Goal: Task Accomplishment & Management: Manage account settings

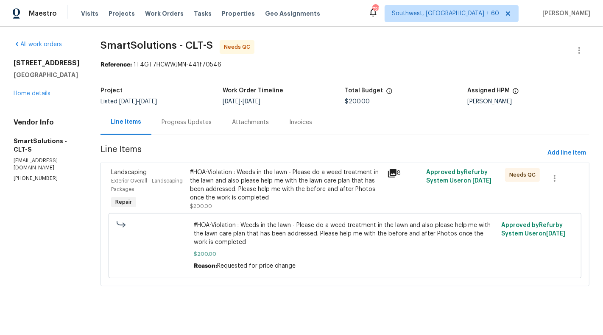
click at [221, 182] on div "#HOA-Violation : Weeds in the lawn - Please do a weed treatment in the lawn and…" at bounding box center [286, 185] width 192 height 34
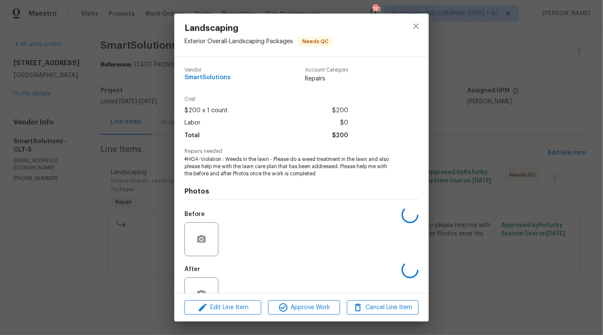
scroll to position [27, 0]
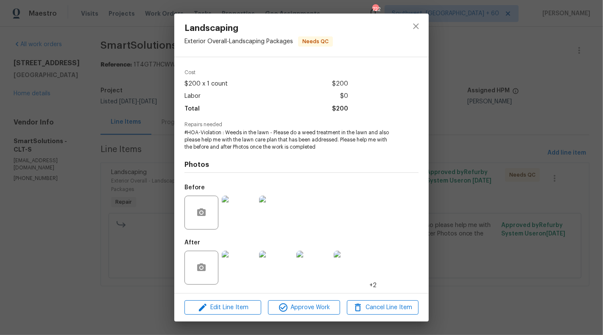
click at [234, 271] on img at bounding box center [239, 268] width 34 height 34
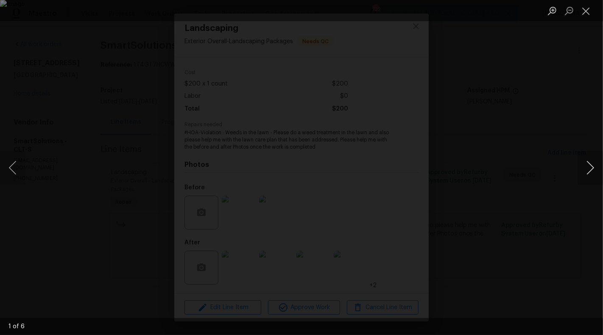
click at [595, 170] on button "Next image" at bounding box center [589, 168] width 25 height 34
click at [588, 12] on button "Close lightbox" at bounding box center [585, 10] width 17 height 15
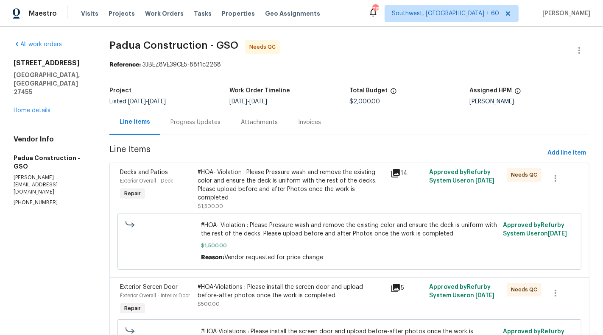
click at [293, 195] on div "#HOA- Violation : Please Pressure wash and remove the existing color and ensure…" at bounding box center [292, 189] width 188 height 42
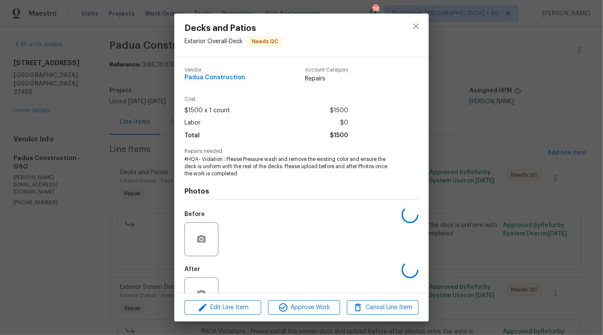
scroll to position [27, 0]
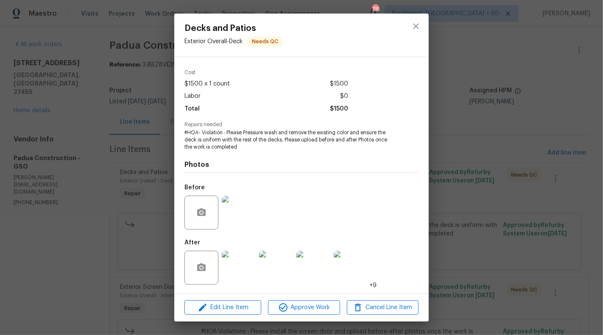
click at [231, 265] on img at bounding box center [239, 268] width 34 height 34
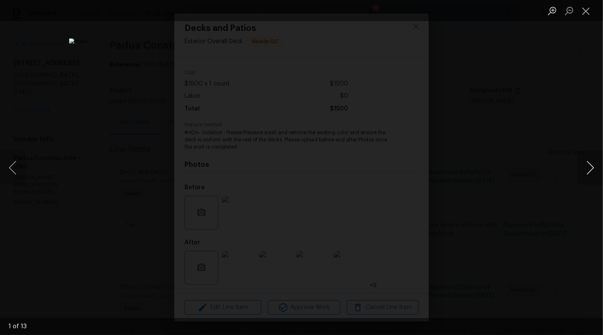
click at [585, 165] on button "Next image" at bounding box center [589, 168] width 25 height 34
click at [588, 167] on button "Next image" at bounding box center [589, 168] width 25 height 34
click at [595, 173] on button "Next image" at bounding box center [589, 168] width 25 height 34
click at [584, 6] on button "Close lightbox" at bounding box center [585, 10] width 17 height 15
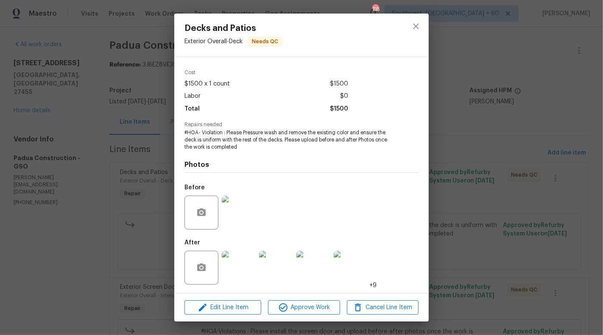
click at [237, 260] on img at bounding box center [239, 268] width 34 height 34
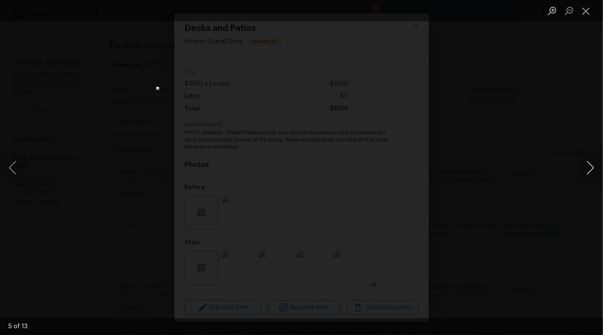
click at [599, 156] on button "Next image" at bounding box center [589, 168] width 25 height 34
click at [13, 176] on button "Previous image" at bounding box center [12, 168] width 25 height 34
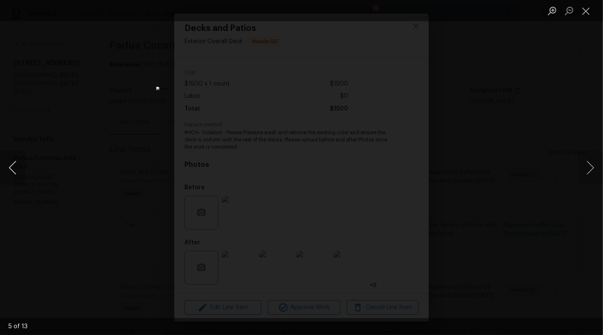
click at [13, 176] on button "Previous image" at bounding box center [12, 168] width 25 height 34
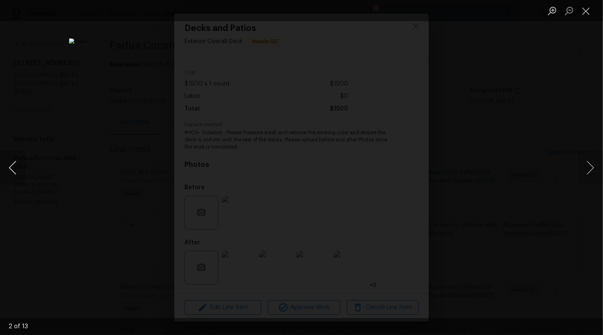
click at [13, 176] on button "Previous image" at bounding box center [12, 168] width 25 height 34
click at [591, 170] on button "Next image" at bounding box center [589, 168] width 25 height 34
click at [598, 165] on button "Next image" at bounding box center [589, 168] width 25 height 34
click at [594, 166] on button "Next image" at bounding box center [589, 168] width 25 height 34
click at [589, 164] on button "Next image" at bounding box center [589, 168] width 25 height 34
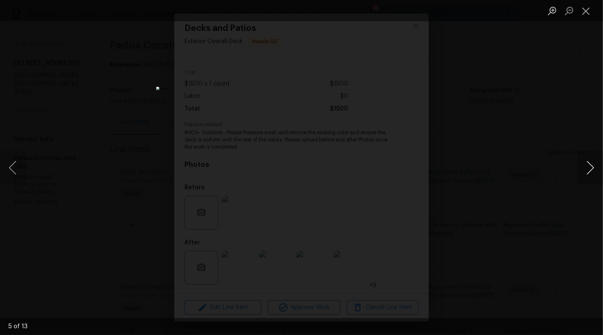
click at [589, 164] on button "Next image" at bounding box center [589, 168] width 25 height 34
click at [590, 171] on button "Next image" at bounding box center [589, 168] width 25 height 34
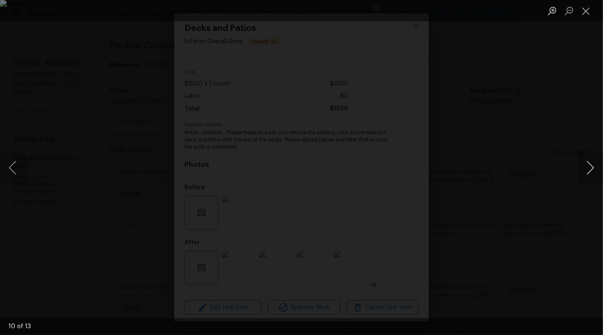
click at [594, 172] on button "Next image" at bounding box center [589, 168] width 25 height 34
click at [588, 13] on button "Close lightbox" at bounding box center [585, 10] width 17 height 15
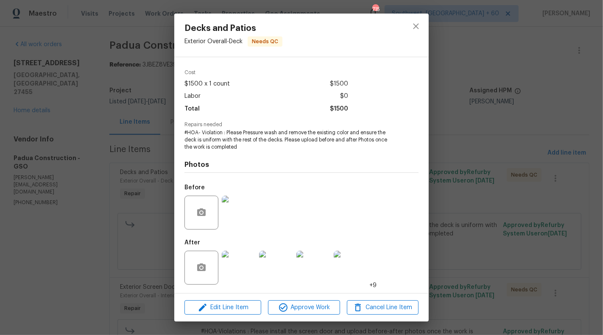
click at [520, 137] on div "Decks and Patios Exterior Overall - Deck Needs QC Vendor Padua Construction Acc…" at bounding box center [301, 167] width 603 height 335
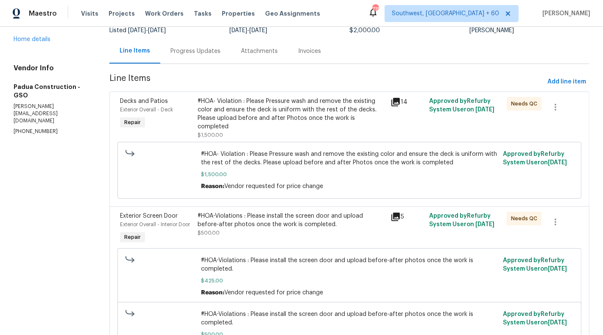
scroll to position [84, 0]
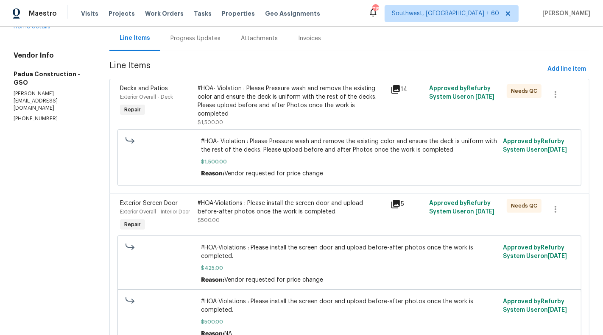
click at [269, 204] on div "#HOA-Violations : Please install the screen door and upload before-after photos…" at bounding box center [292, 207] width 188 height 17
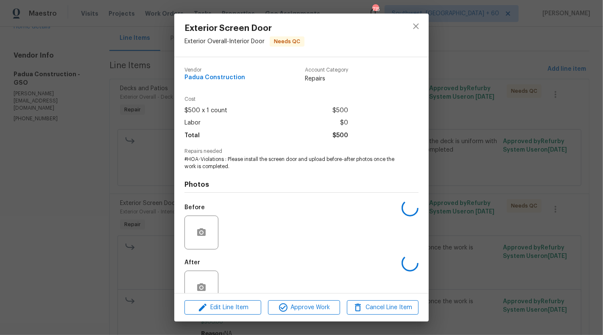
scroll to position [20, 0]
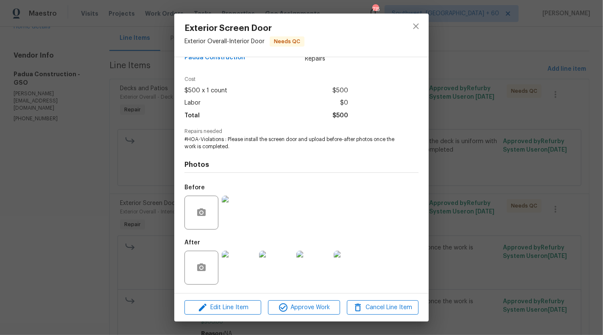
click at [242, 267] on img at bounding box center [239, 268] width 34 height 34
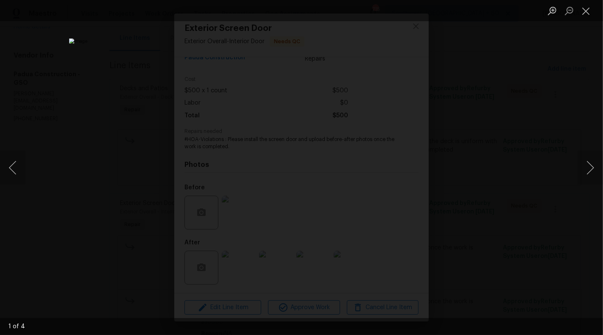
click at [598, 283] on div "Lightbox" at bounding box center [301, 167] width 603 height 335
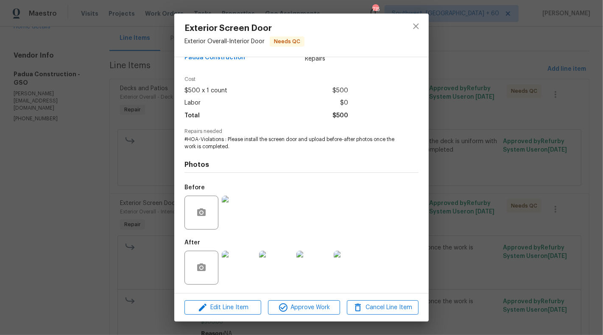
click at [278, 276] on img at bounding box center [276, 268] width 34 height 34
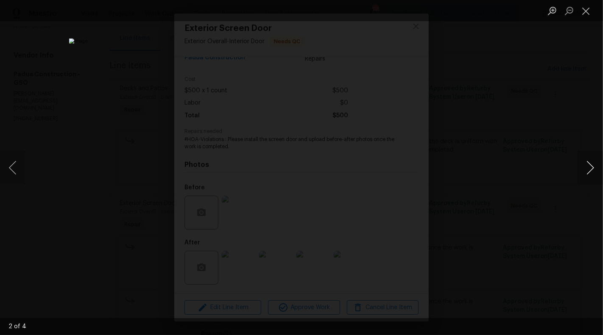
click at [589, 172] on button "Next image" at bounding box center [589, 168] width 25 height 34
click at [591, 172] on button "Next image" at bounding box center [589, 168] width 25 height 34
click at [591, 173] on button "Next image" at bounding box center [589, 168] width 25 height 34
click at [588, 15] on button "Close lightbox" at bounding box center [585, 10] width 17 height 15
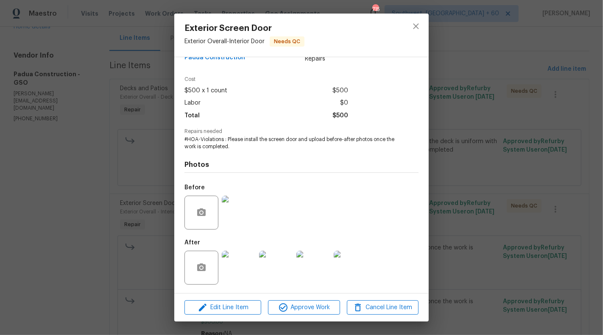
click at [520, 157] on div "Exterior Screen Door Exterior Overall - Interior Door Needs QC Vendor Padua Con…" at bounding box center [301, 167] width 603 height 335
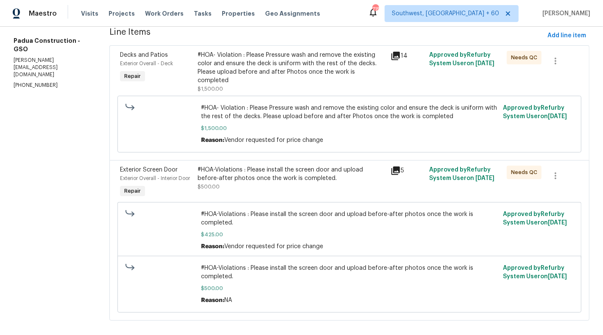
scroll to position [0, 0]
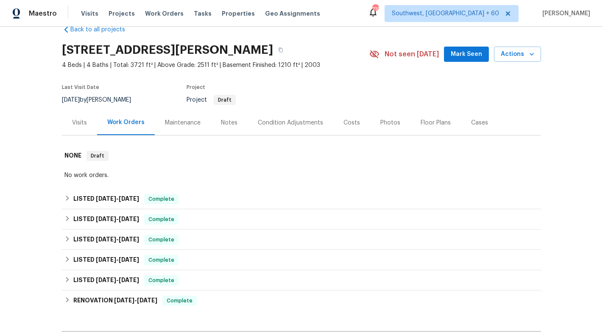
scroll to position [44, 0]
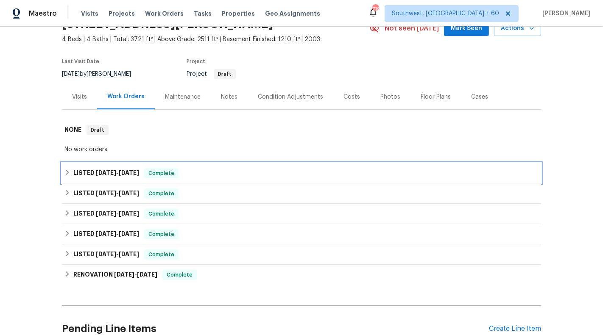
click at [275, 175] on div "LISTED 4/17/25 - 4/17/25 Complete" at bounding box center [301, 173] width 474 height 10
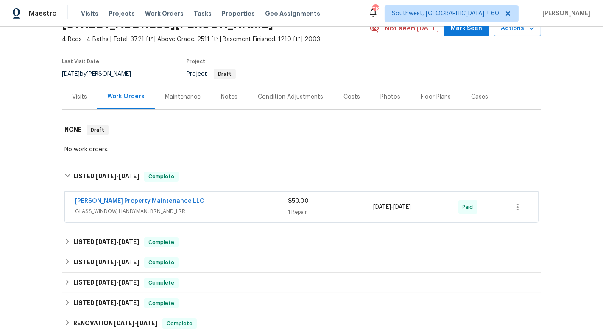
click at [275, 209] on span "GLASS_WINDOW, HANDYMAN, BRN_AND_LRR" at bounding box center [181, 211] width 213 height 8
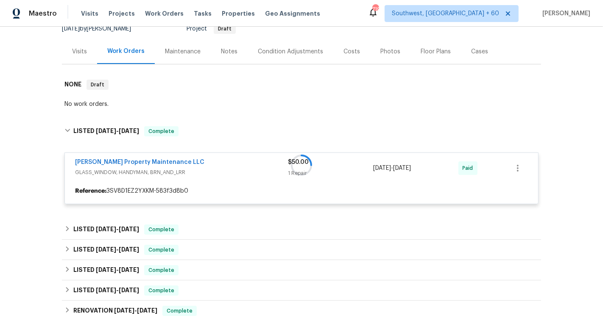
scroll to position [88, 0]
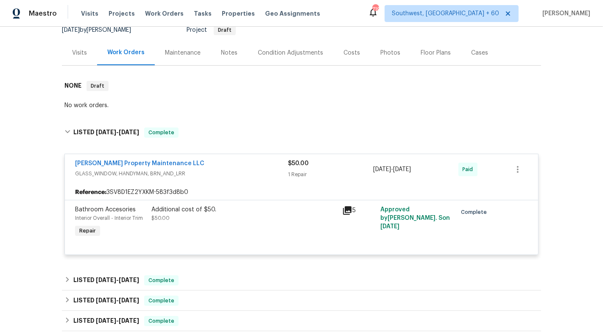
click at [276, 180] on div "Glen Property Maintenance LLC GLASS_WINDOW, HANDYMAN, BRN_AND_LRR $50.00 1 Repa…" at bounding box center [301, 169] width 473 height 31
click at [273, 170] on span "GLASS_WINDOW, HANDYMAN, BRN_AND_LRR" at bounding box center [181, 174] width 213 height 8
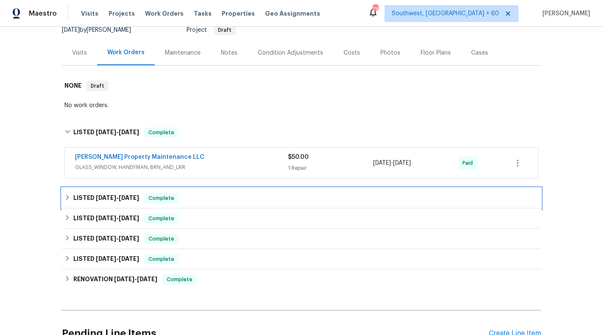
click at [268, 188] on div "LISTED 4/17/25 - 9/4/25 Complete" at bounding box center [301, 198] width 479 height 20
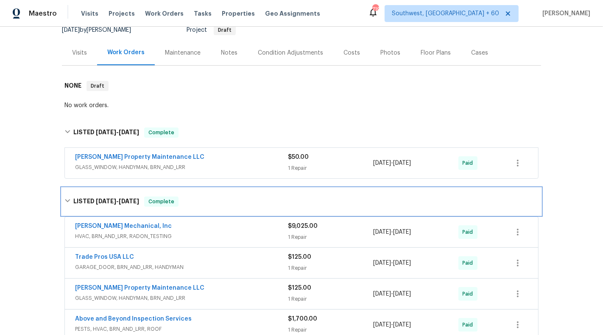
click at [265, 200] on div "LISTED 4/17/25 - 9/4/25 Complete" at bounding box center [301, 202] width 474 height 10
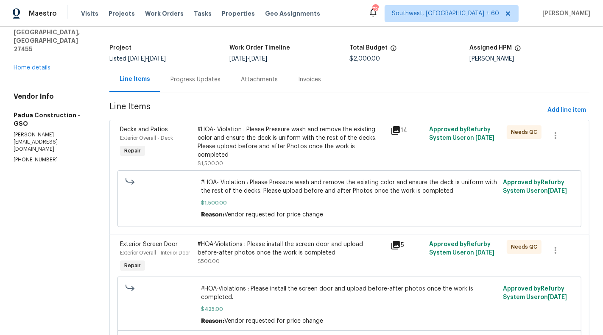
scroll to position [50, 0]
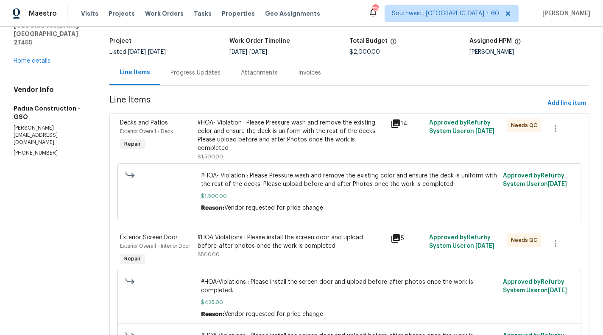
click at [202, 77] on div "Progress Updates" at bounding box center [195, 72] width 70 height 25
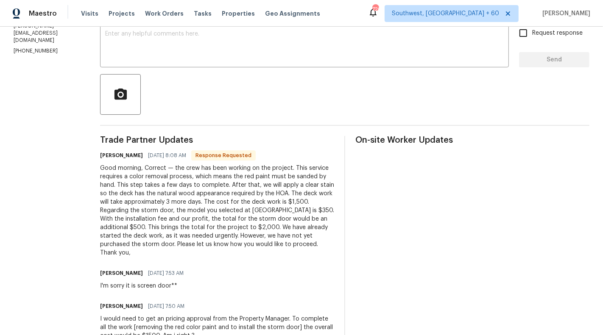
scroll to position [162, 0]
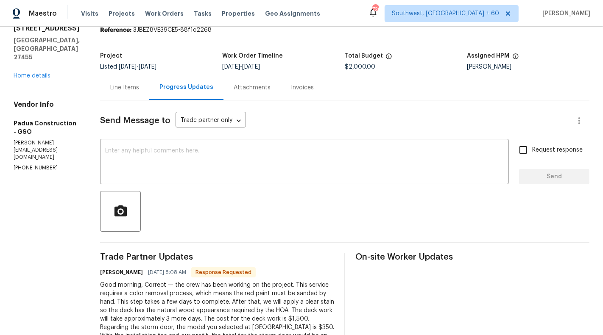
click at [100, 87] on div "Line Items" at bounding box center [124, 87] width 49 height 25
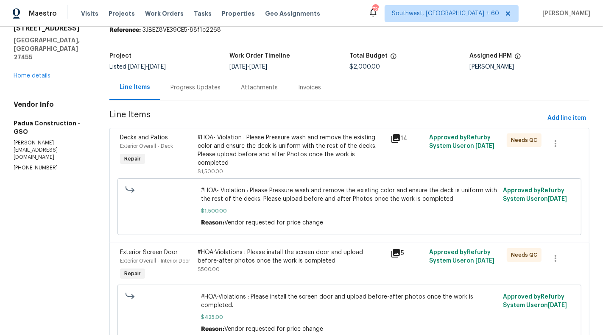
scroll to position [26, 0]
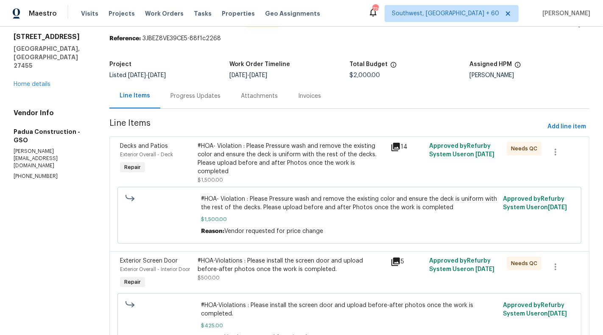
click at [240, 172] on div "#HOA- Violation : Please Pressure wash and remove the existing color and ensure…" at bounding box center [292, 163] width 188 height 42
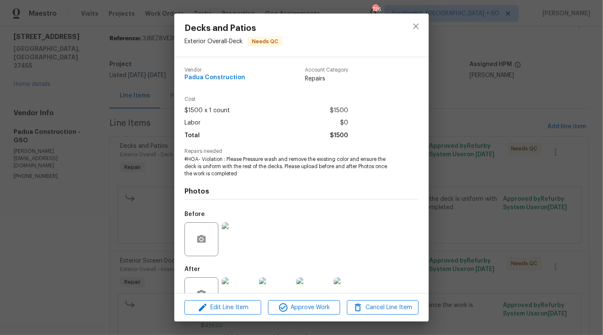
scroll to position [27, 0]
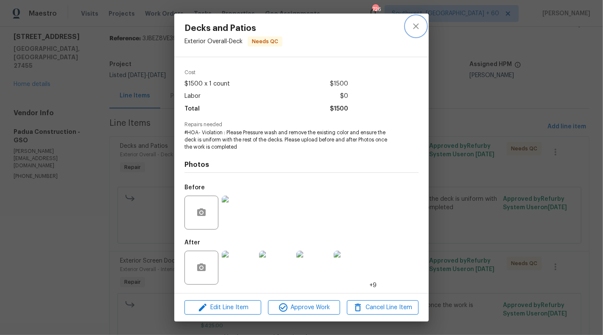
click at [421, 26] on button "close" at bounding box center [416, 26] width 20 height 20
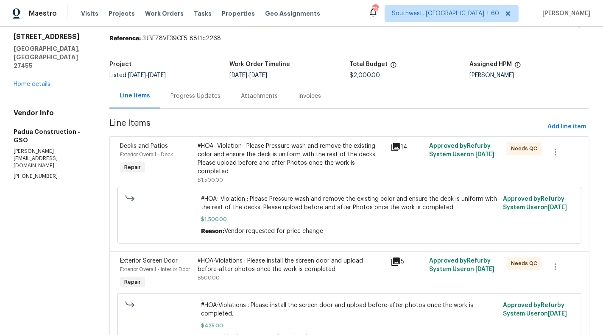
scroll to position [0, 0]
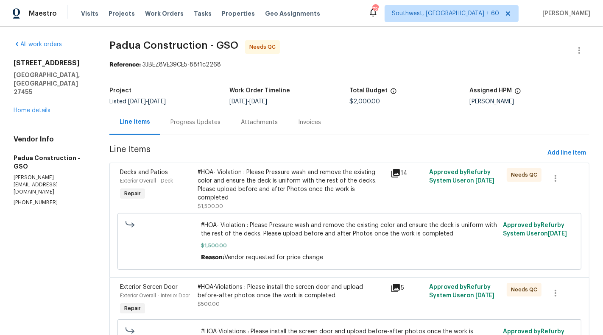
click at [304, 176] on div "#HOA- Violation : Please Pressure wash and remove the existing color and ensure…" at bounding box center [292, 185] width 188 height 34
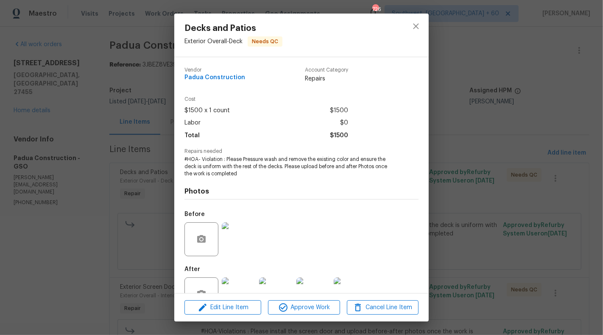
scroll to position [27, 0]
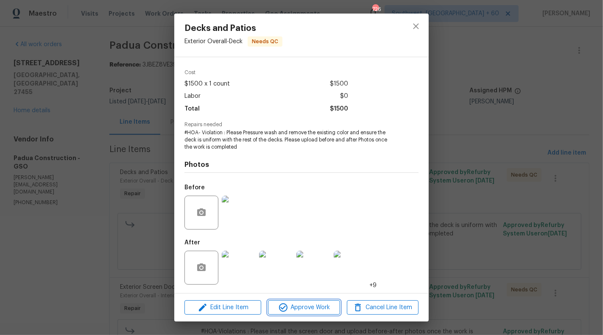
click at [301, 309] on span "Approve Work" at bounding box center [303, 308] width 67 height 11
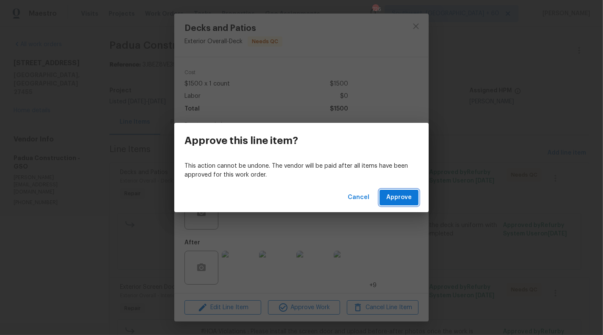
click at [401, 195] on span "Approve" at bounding box center [398, 197] width 25 height 11
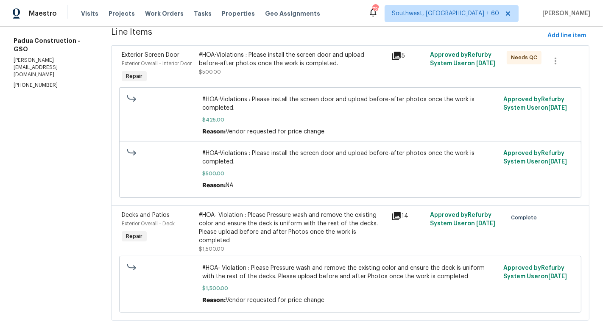
scroll to position [10, 0]
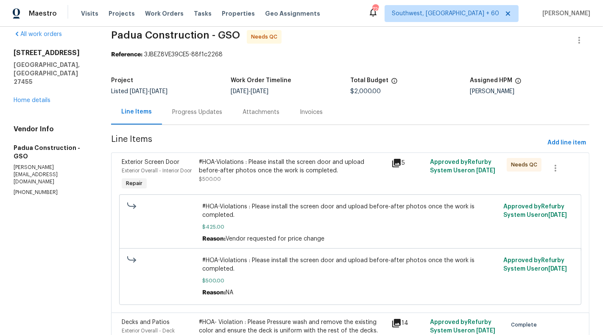
click at [249, 166] on div "#HOA-Violations : Please install the screen door and upload before-after photos…" at bounding box center [292, 166] width 187 height 17
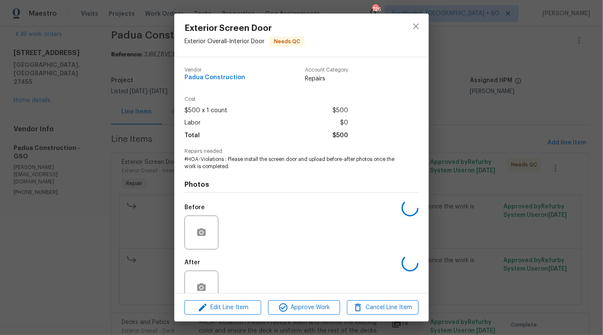
scroll to position [20, 0]
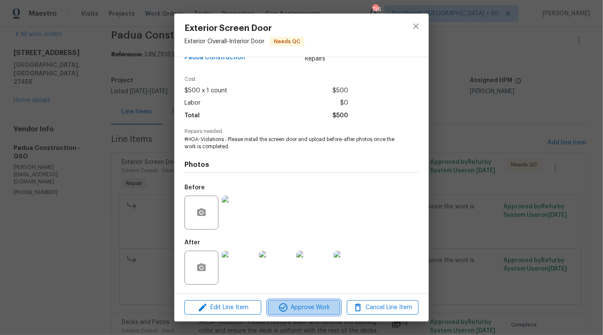
click at [284, 307] on icon "button" at bounding box center [283, 308] width 10 height 10
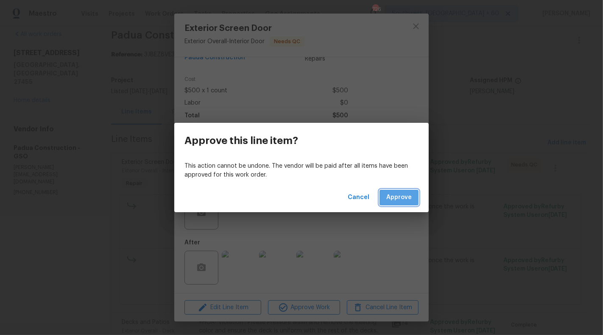
click at [404, 203] on button "Approve" at bounding box center [398, 198] width 39 height 16
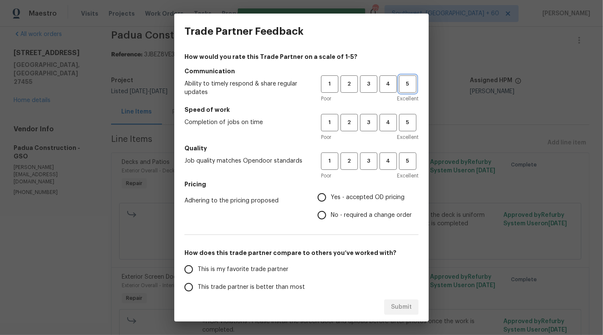
click at [407, 85] on span "5" at bounding box center [408, 84] width 16 height 10
click at [407, 118] on span "5" at bounding box center [408, 123] width 16 height 10
click at [407, 157] on span "5" at bounding box center [408, 161] width 16 height 10
click at [387, 77] on button "4" at bounding box center [387, 83] width 17 height 17
click at [387, 127] on span "4" at bounding box center [388, 123] width 16 height 10
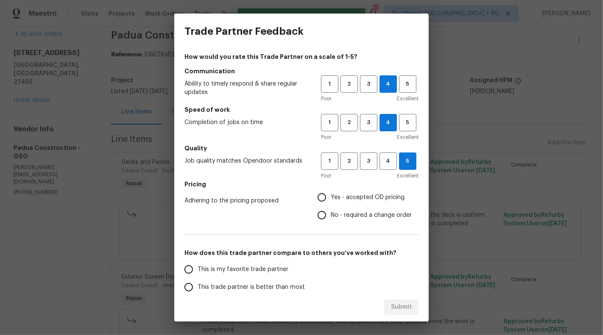
click at [387, 151] on h5 "Quality" at bounding box center [301, 148] width 234 height 8
click at [382, 154] on button "4" at bounding box center [387, 161] width 17 height 17
click at [374, 225] on div "How would you rate this Trade Partner on a scale of 1-5? Communication Ability …" at bounding box center [301, 219] width 234 height 332
click at [371, 215] on span "No - required a change order" at bounding box center [371, 215] width 81 height 9
click at [331, 215] on input "No - required a change order" at bounding box center [322, 215] width 18 height 18
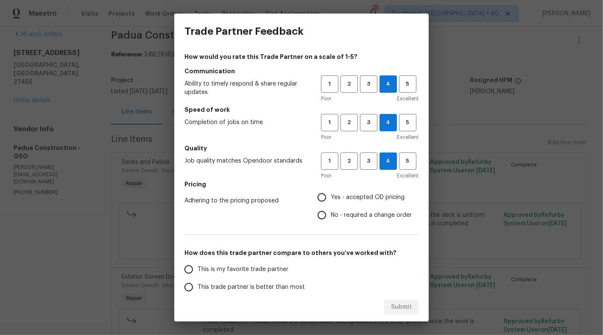
radio input "true"
click at [253, 271] on span "This is my favorite trade partner" at bounding box center [243, 269] width 91 height 9
click at [198, 271] on input "This is my favorite trade partner" at bounding box center [189, 270] width 18 height 18
click at [416, 305] on button "Submit" at bounding box center [401, 308] width 34 height 16
radio input "true"
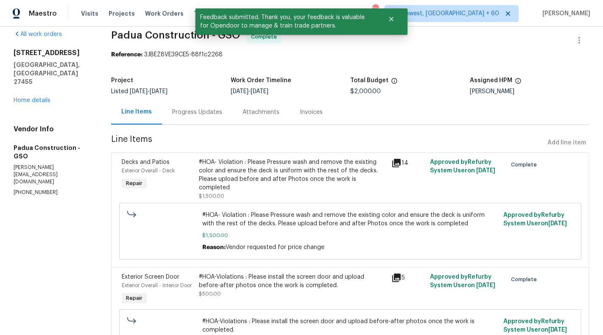
click at [32, 88] on div "All work orders 17 Apple Tree Ln Greensboro, NC 27455 Home details Vendor Info …" at bounding box center [52, 113] width 77 height 167
click at [28, 98] on link "Home details" at bounding box center [32, 101] width 37 height 6
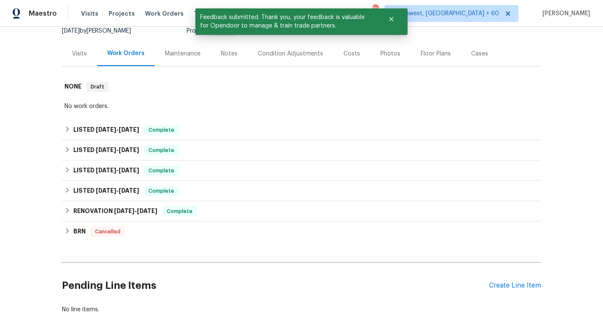
scroll to position [94, 0]
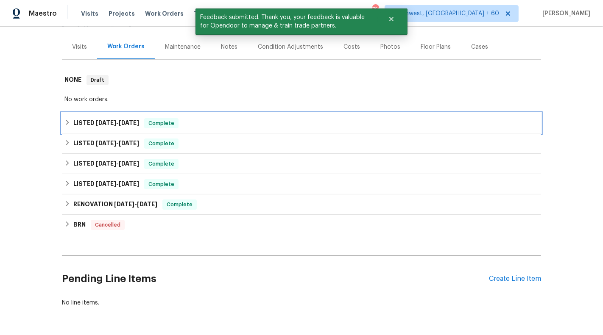
click at [249, 125] on div "LISTED 8/6/25 - 8/26/25 Complete" at bounding box center [301, 123] width 474 height 10
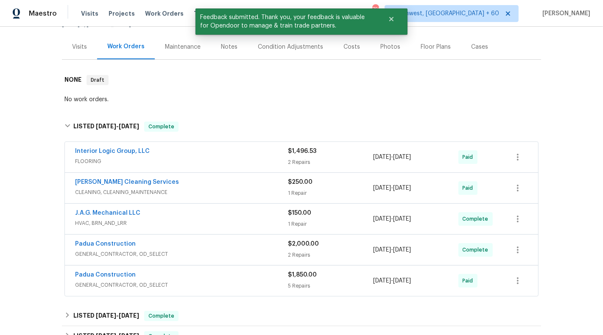
click at [251, 259] on div "Padua Construction GENERAL_CONTRACTOR, OD_SELECT $2,000.00 2 Repairs 8/26/2025 …" at bounding box center [301, 250] width 473 height 31
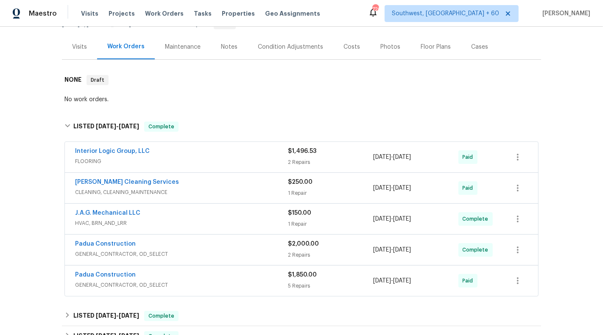
click at [247, 250] on span "GENERAL_CONTRACTOR, OD_SELECT" at bounding box center [181, 254] width 213 height 8
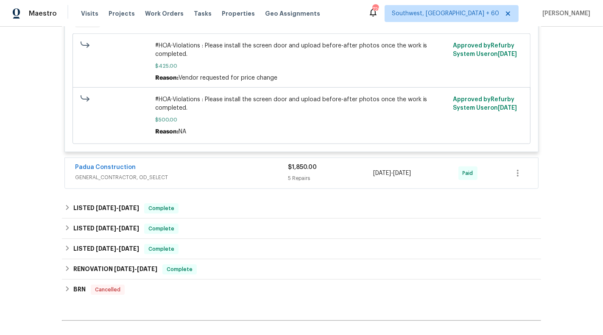
scroll to position [508, 0]
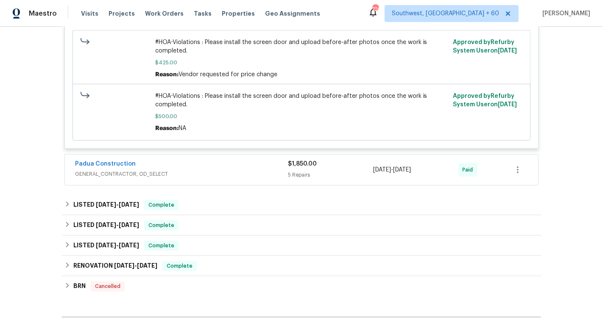
click at [245, 160] on div "Padua Construction" at bounding box center [181, 165] width 213 height 10
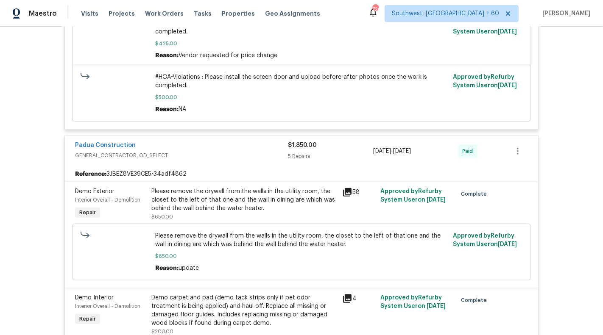
click at [229, 151] on span "GENERAL_CONTRACTOR, OD_SELECT" at bounding box center [181, 155] width 213 height 8
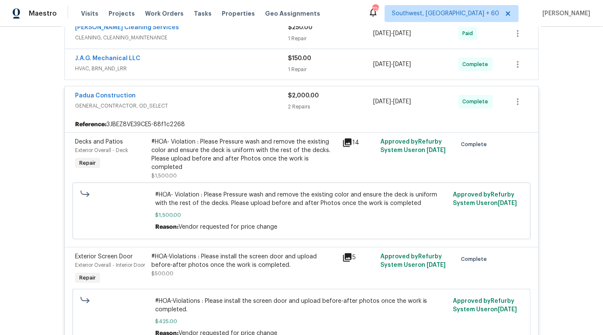
scroll to position [215, 0]
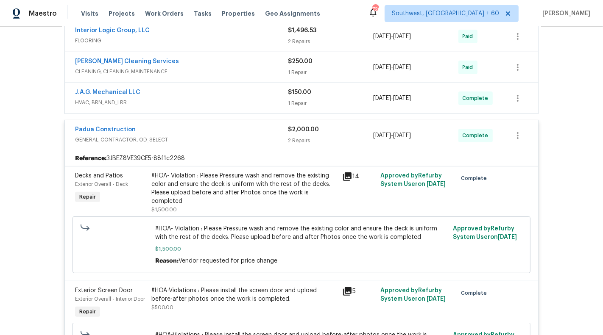
click at [228, 131] on div "Padua Construction" at bounding box center [181, 130] width 213 height 10
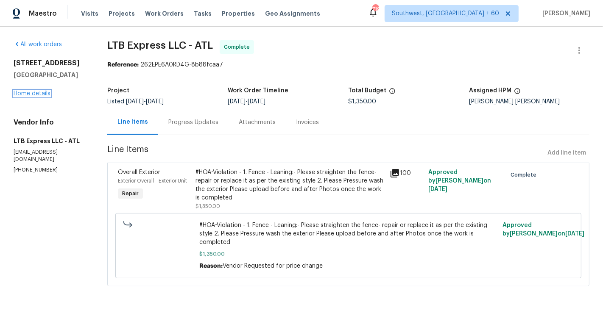
click at [29, 96] on link "Home details" at bounding box center [32, 94] width 37 height 6
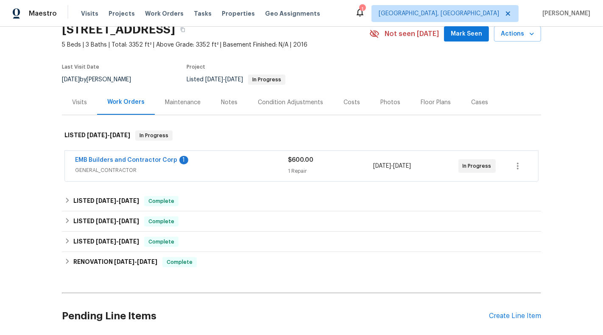
click at [355, 178] on div "EMB Builders and Contractor Corp 1 GENERAL_CONTRACTOR $600.00 1 Repair [DATE] -…" at bounding box center [301, 166] width 473 height 31
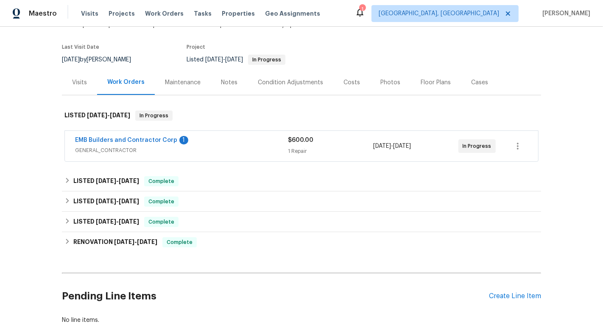
scroll to position [62, 0]
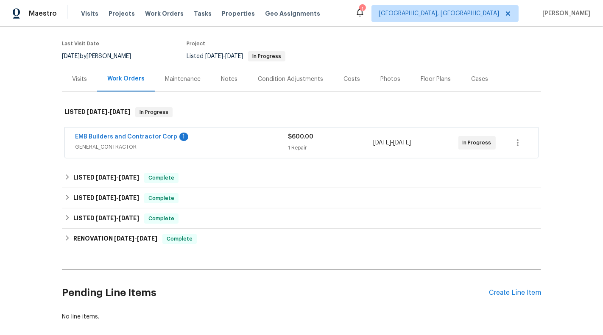
click at [115, 140] on span "EMB Builders and Contractor Corp" at bounding box center [126, 137] width 102 height 8
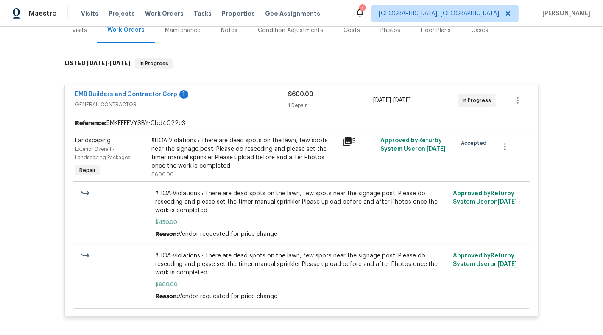
scroll to position [121, 0]
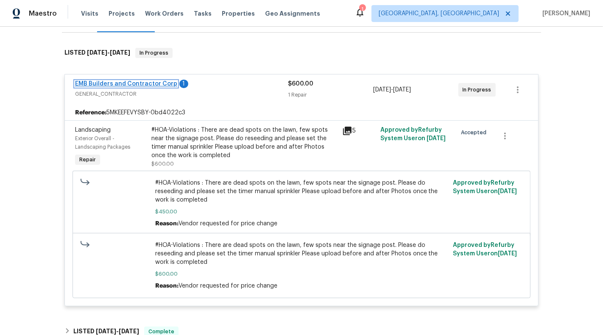
click at [130, 83] on link "EMB Builders and Contractor Corp" at bounding box center [126, 84] width 102 height 6
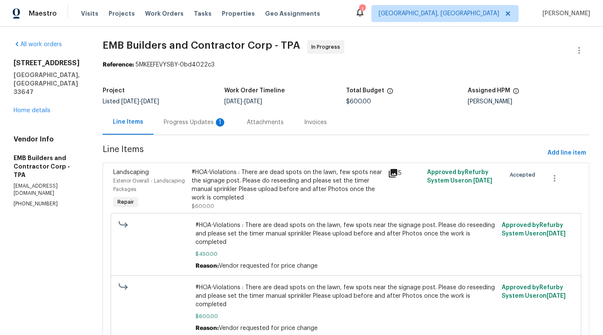
click at [209, 121] on div "Progress Updates 1" at bounding box center [195, 122] width 63 height 8
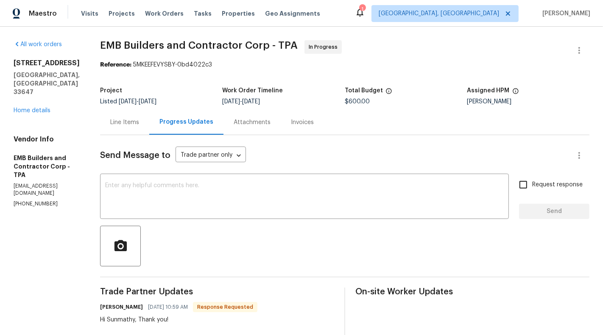
click at [110, 126] on div "Line Items" at bounding box center [124, 122] width 29 height 8
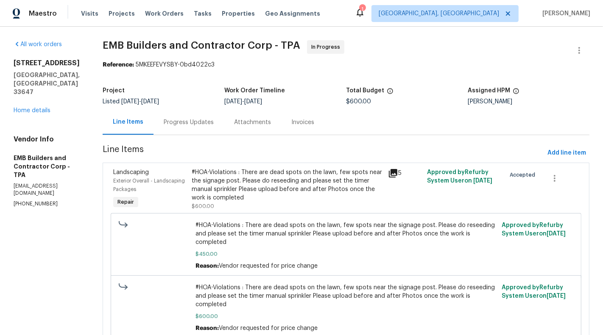
click at [12, 107] on div "All work orders [STREET_ADDRESS][PERSON_NAME] Home details Vendor Info EMB Buil…" at bounding box center [301, 200] width 603 height 346
click at [15, 105] on div "[STREET_ADDRESS][PERSON_NAME] Home details" at bounding box center [48, 87] width 69 height 56
click at [15, 108] on link "Home details" at bounding box center [32, 111] width 37 height 6
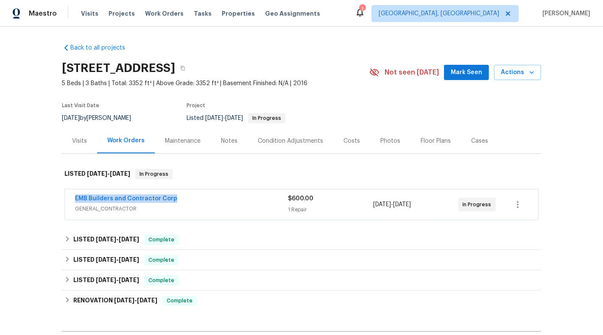
drag, startPoint x: 67, startPoint y: 198, endPoint x: 208, endPoint y: 198, distance: 141.2
click at [208, 198] on div "EMB Builders and Contractor Corp GENERAL_CONTRACTOR $600.00 1 Repair [DATE] - […" at bounding box center [301, 205] width 473 height 31
copy link "EMB Builders and Contractor Corp"
